Goal: Task Accomplishment & Management: Manage account settings

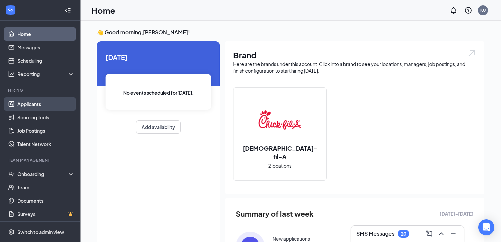
click at [46, 102] on link "Applicants" at bounding box center [45, 103] width 57 height 13
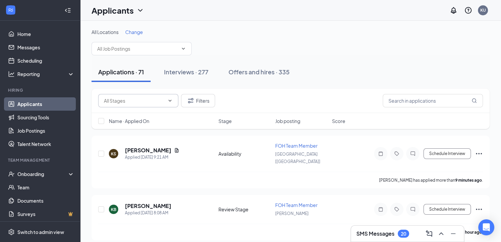
click at [155, 105] on span at bounding box center [138, 100] width 80 height 13
click at [170, 104] on span at bounding box center [138, 100] width 80 height 13
click at [165, 100] on span at bounding box center [138, 100] width 80 height 13
click at [164, 98] on input "text" at bounding box center [134, 100] width 61 height 7
click at [133, 132] on div "Review Stage (13)" at bounding box center [144, 128] width 80 height 15
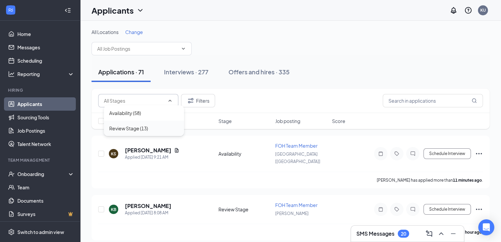
type input "Review Stage (13)"
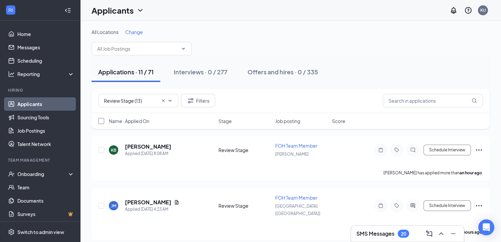
click at [99, 120] on input "checkbox" at bounding box center [101, 121] width 6 height 6
checkbox input "true"
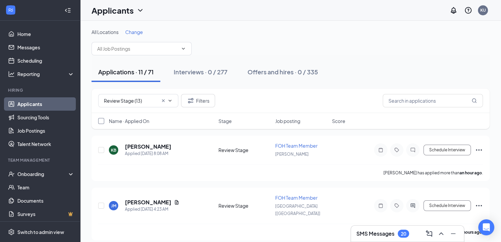
checkbox input "true"
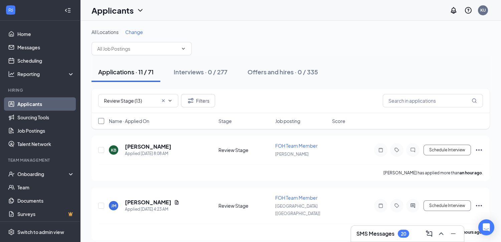
checkbox input "true"
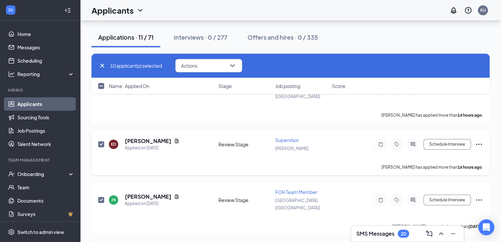
scroll to position [478, 0]
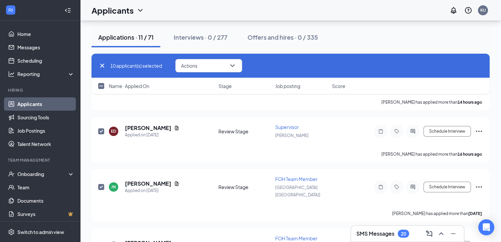
click at [100, 86] on input "checkbox" at bounding box center [101, 86] width 6 height 6
checkbox input "true"
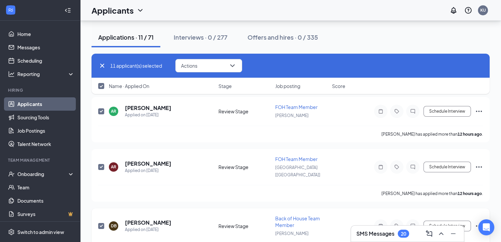
scroll to position [35, 0]
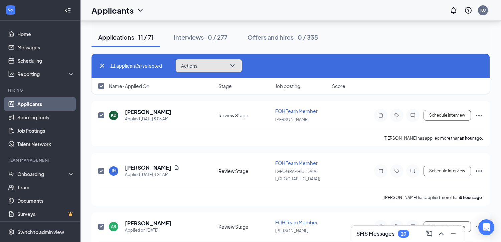
click at [219, 60] on button "Actions" at bounding box center [208, 65] width 67 height 13
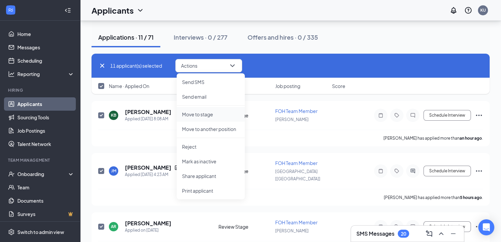
click at [213, 117] on p "Move to stage" at bounding box center [210, 114] width 57 height 7
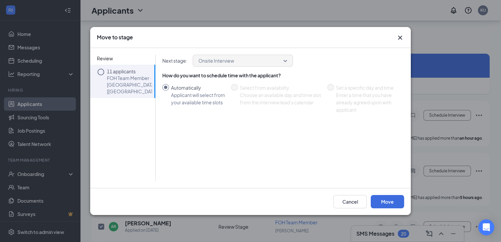
click at [129, 77] on p "FOH Team Member · Salem Bridge [GA]" at bounding box center [129, 85] width 45 height 20
click at [385, 200] on button "Move" at bounding box center [387, 201] width 33 height 13
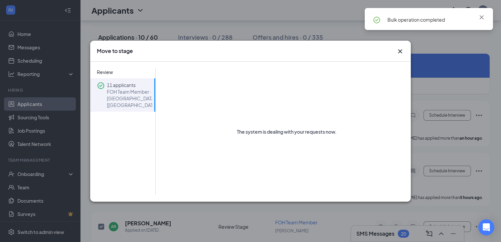
checkbox input "false"
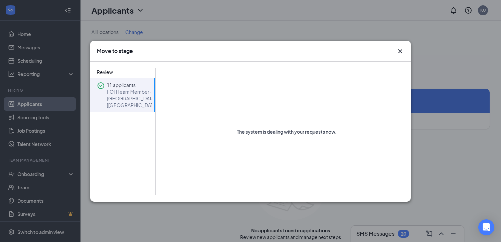
click at [398, 48] on icon "Cross" at bounding box center [400, 51] width 8 height 8
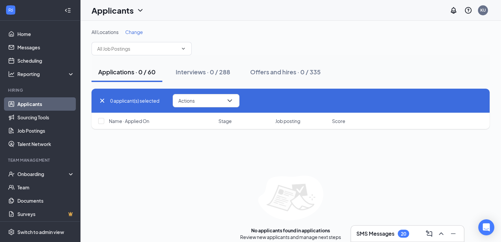
click at [104, 101] on icon "Cross" at bounding box center [102, 101] width 8 height 8
